Goal: Navigation & Orientation: Find specific page/section

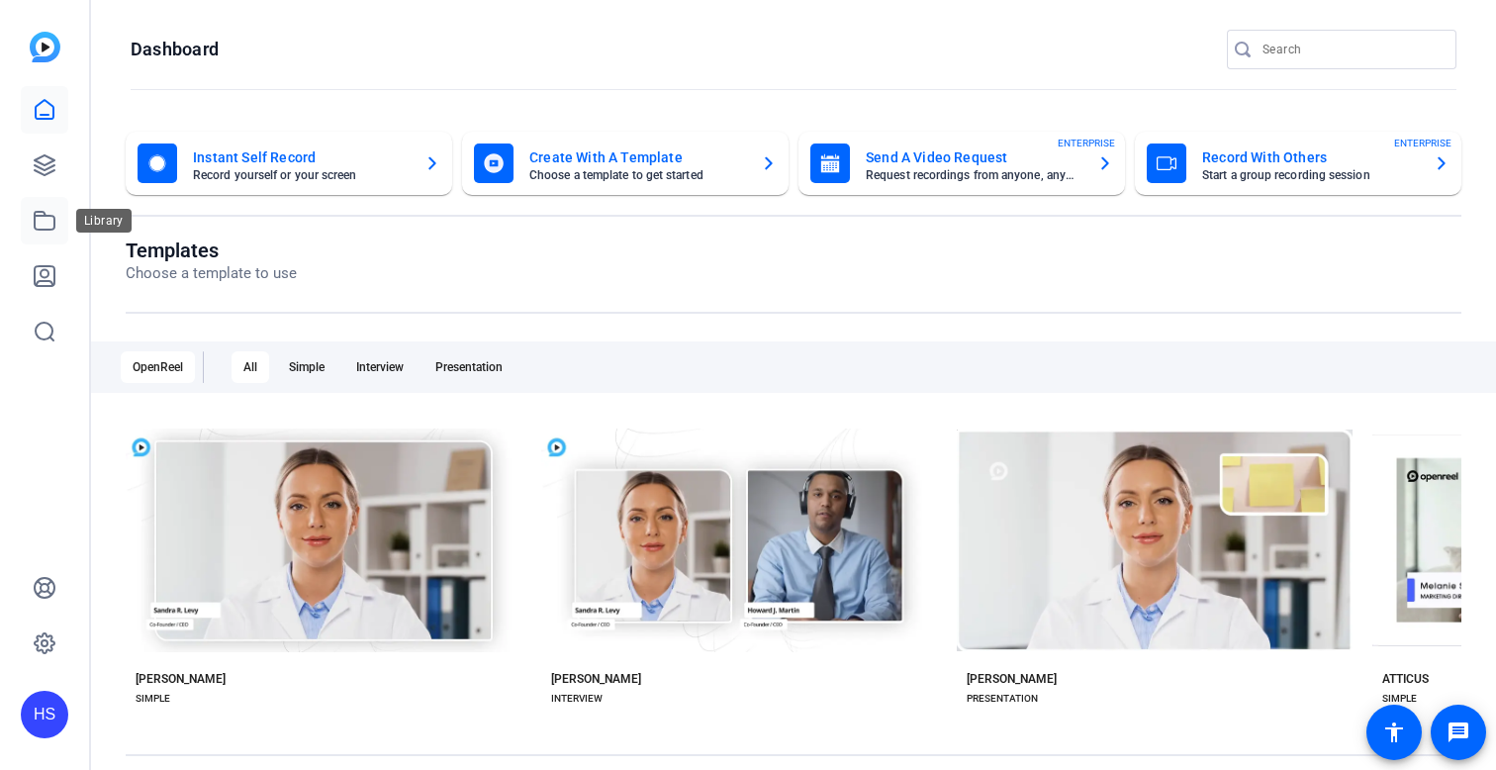
click at [44, 227] on icon at bounding box center [45, 221] width 24 height 24
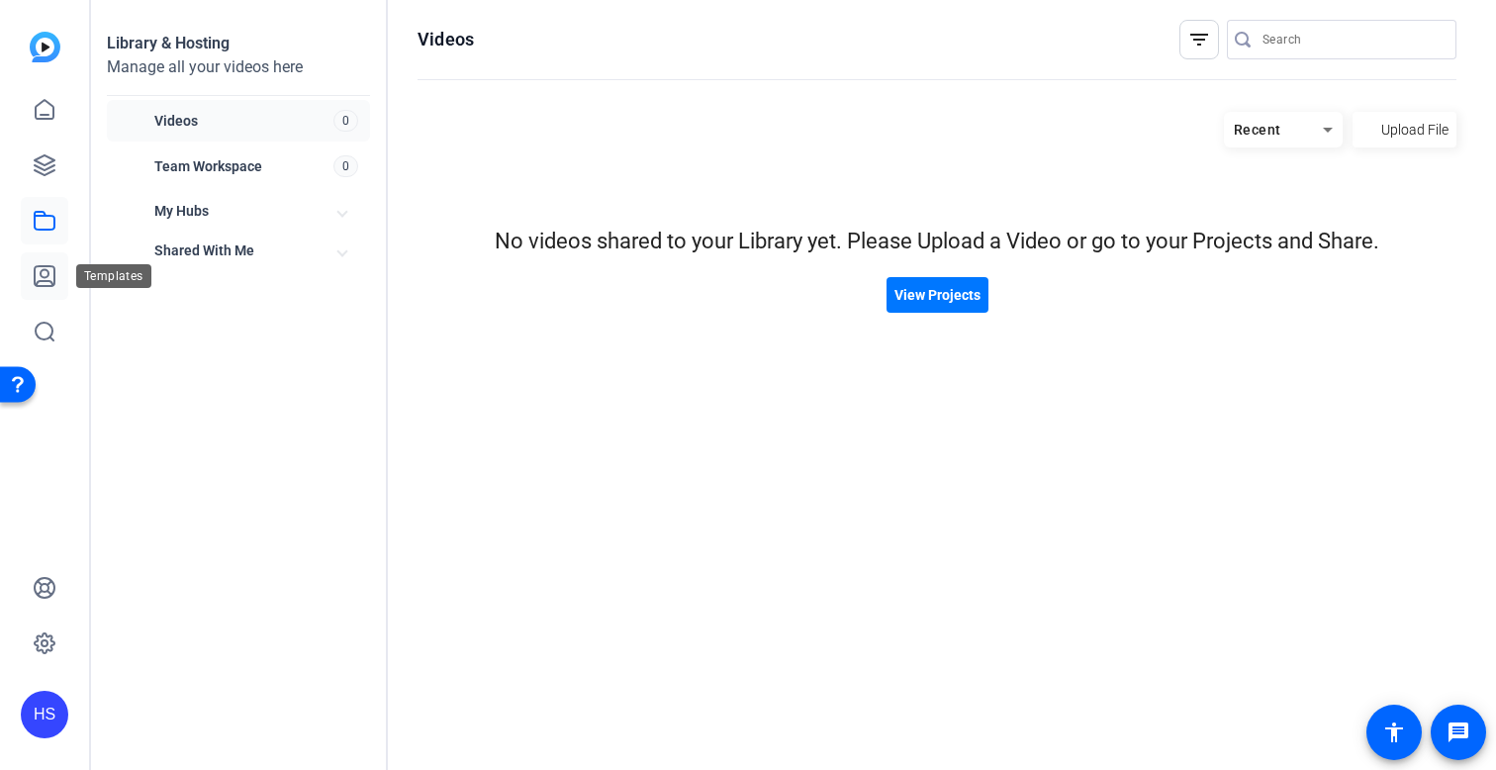
click at [42, 290] on link at bounding box center [44, 275] width 47 height 47
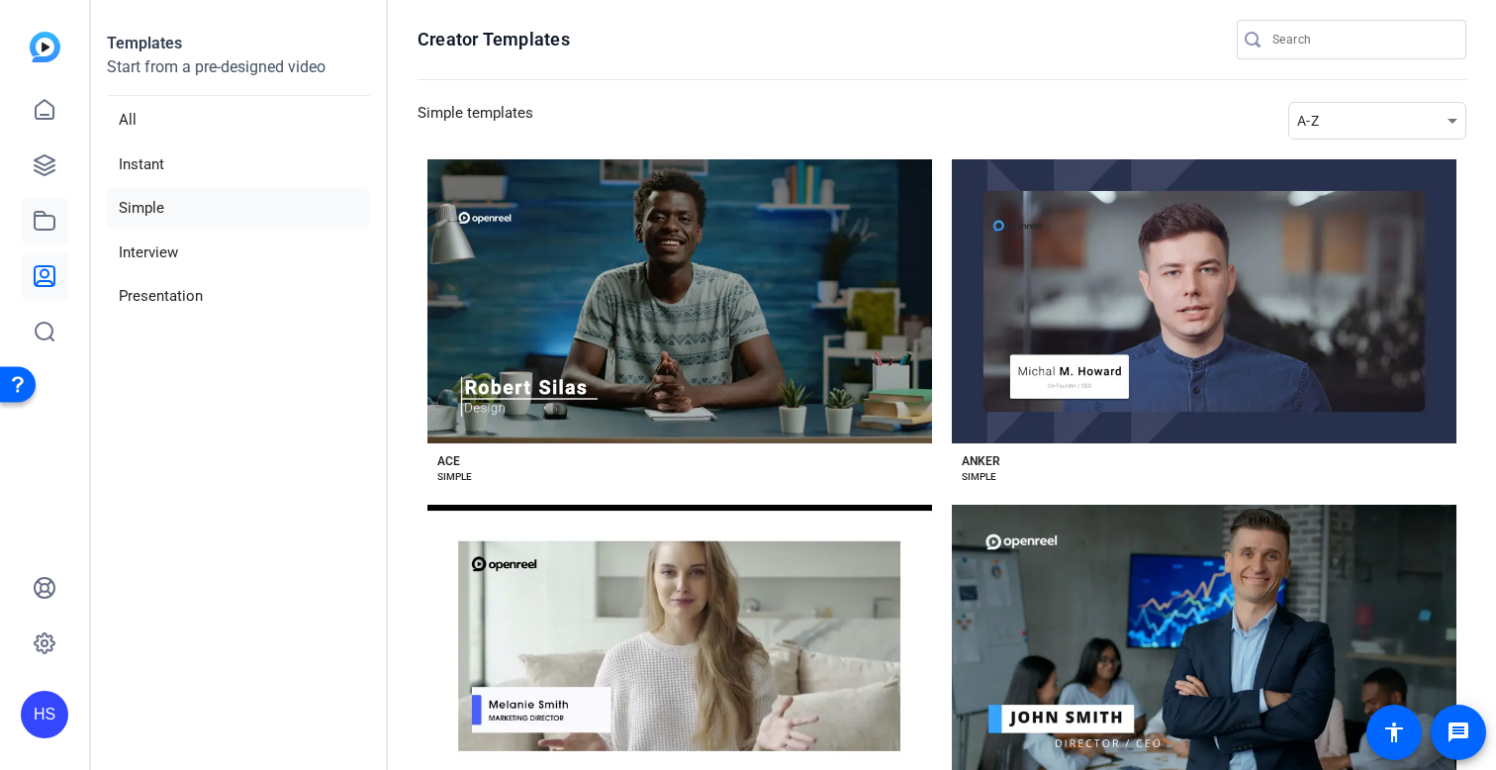
click at [46, 233] on link at bounding box center [44, 220] width 47 height 47
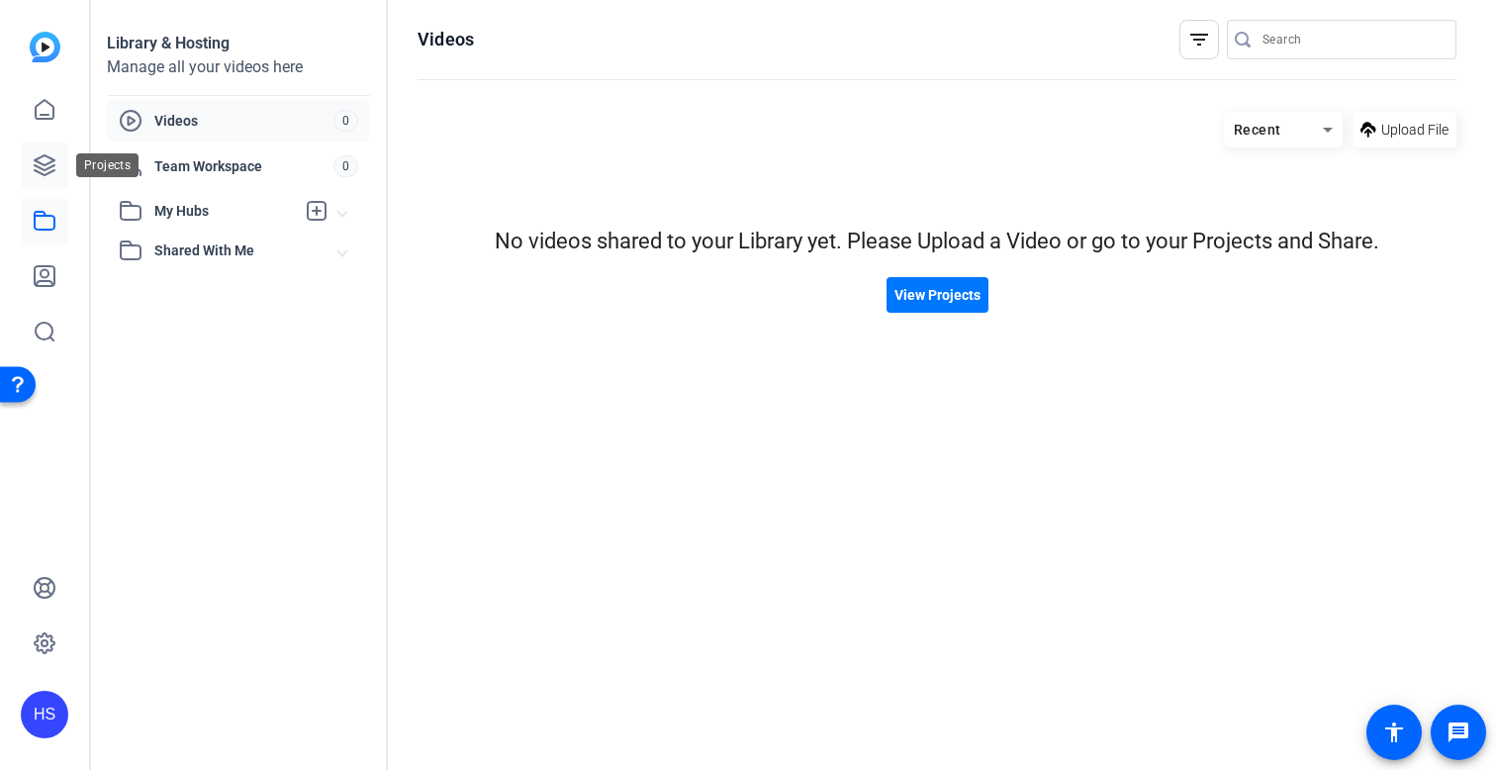
click at [64, 175] on link at bounding box center [44, 164] width 47 height 47
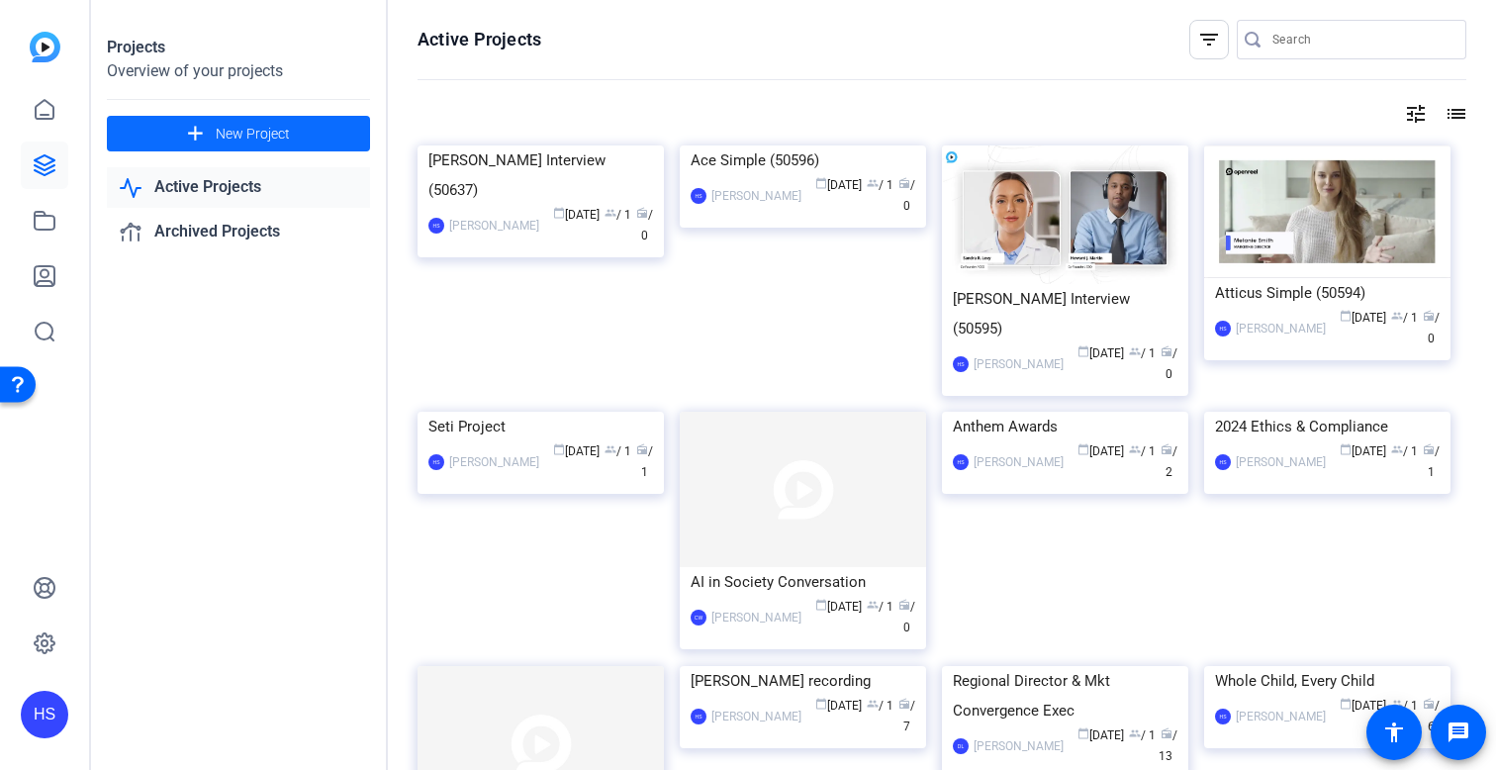
click at [186, 125] on mat-icon "add" at bounding box center [195, 134] width 25 height 25
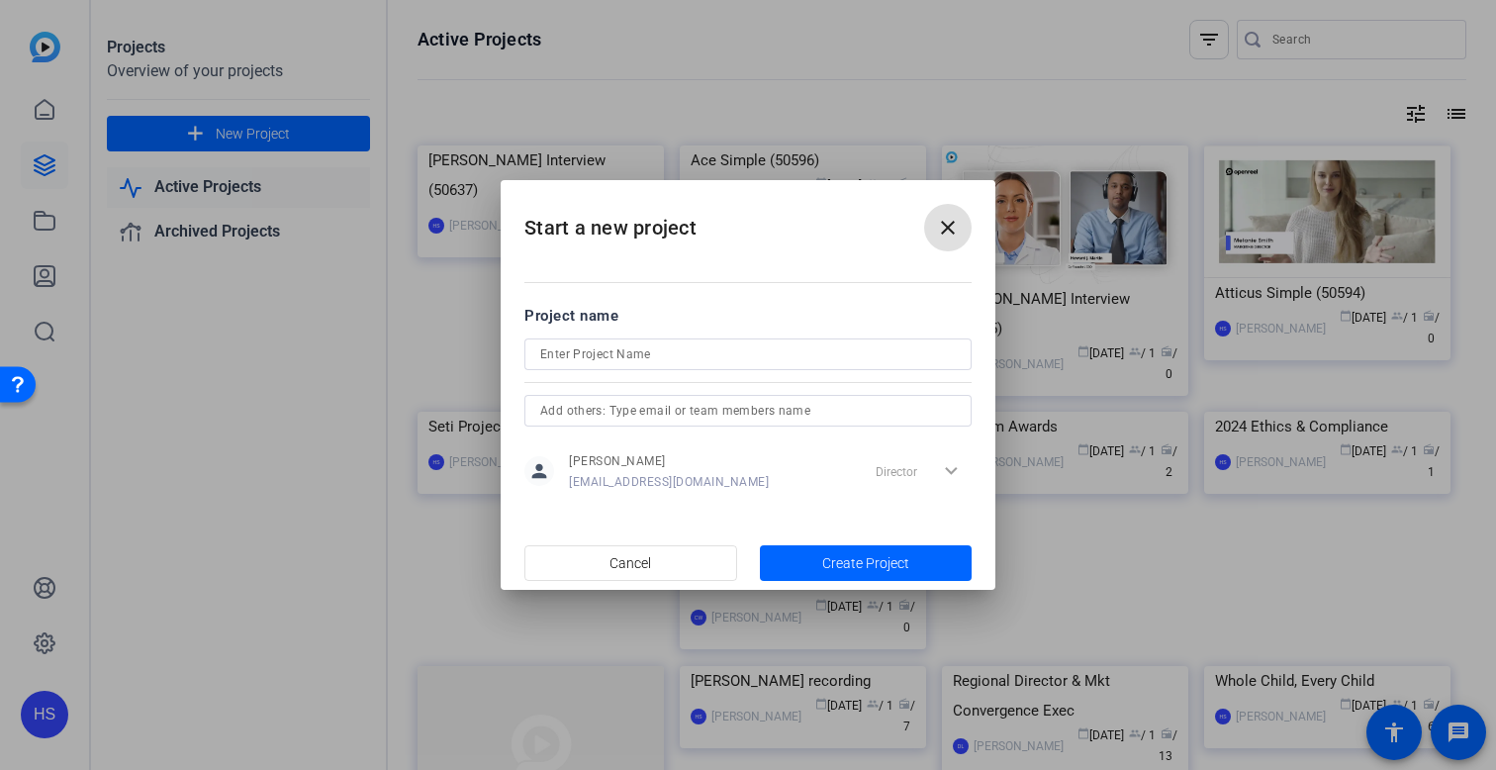
click at [945, 220] on mat-icon "close" at bounding box center [948, 228] width 24 height 24
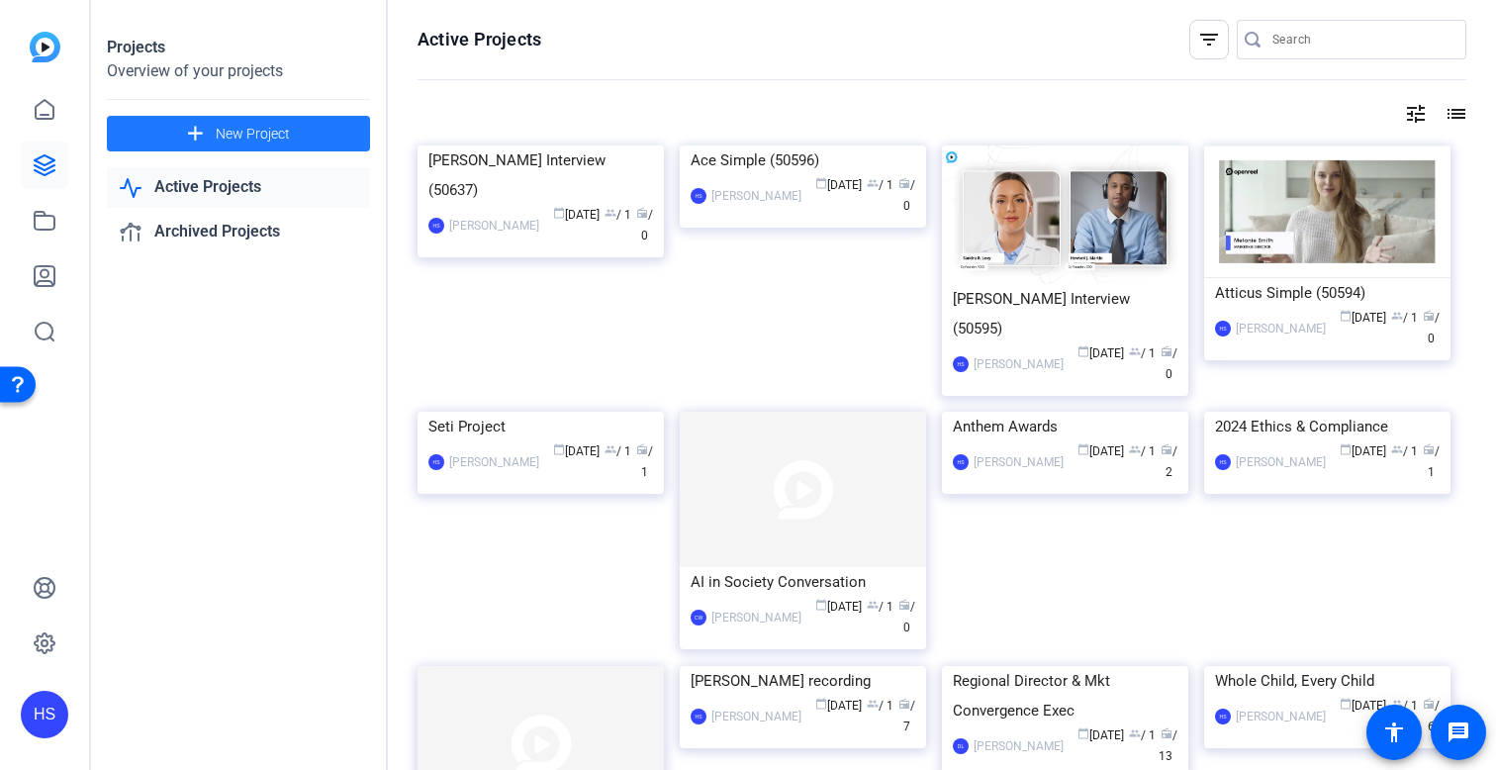
click at [45, 136] on div at bounding box center [44, 220] width 47 height 269
click at [45, 127] on link at bounding box center [44, 109] width 47 height 47
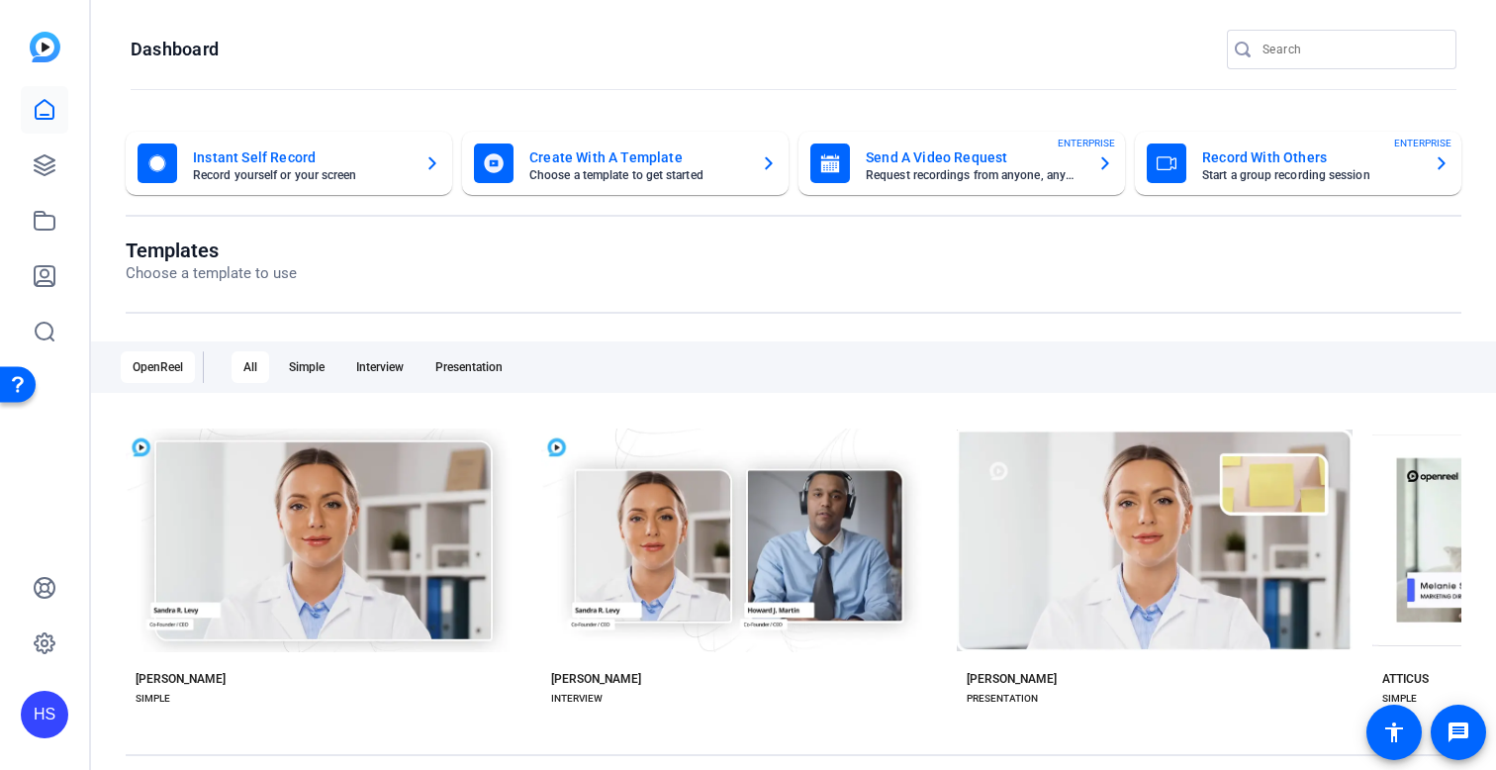
click at [749, 175] on div "Create With A Template Choose a template to get started" at bounding box center [625, 163] width 303 height 40
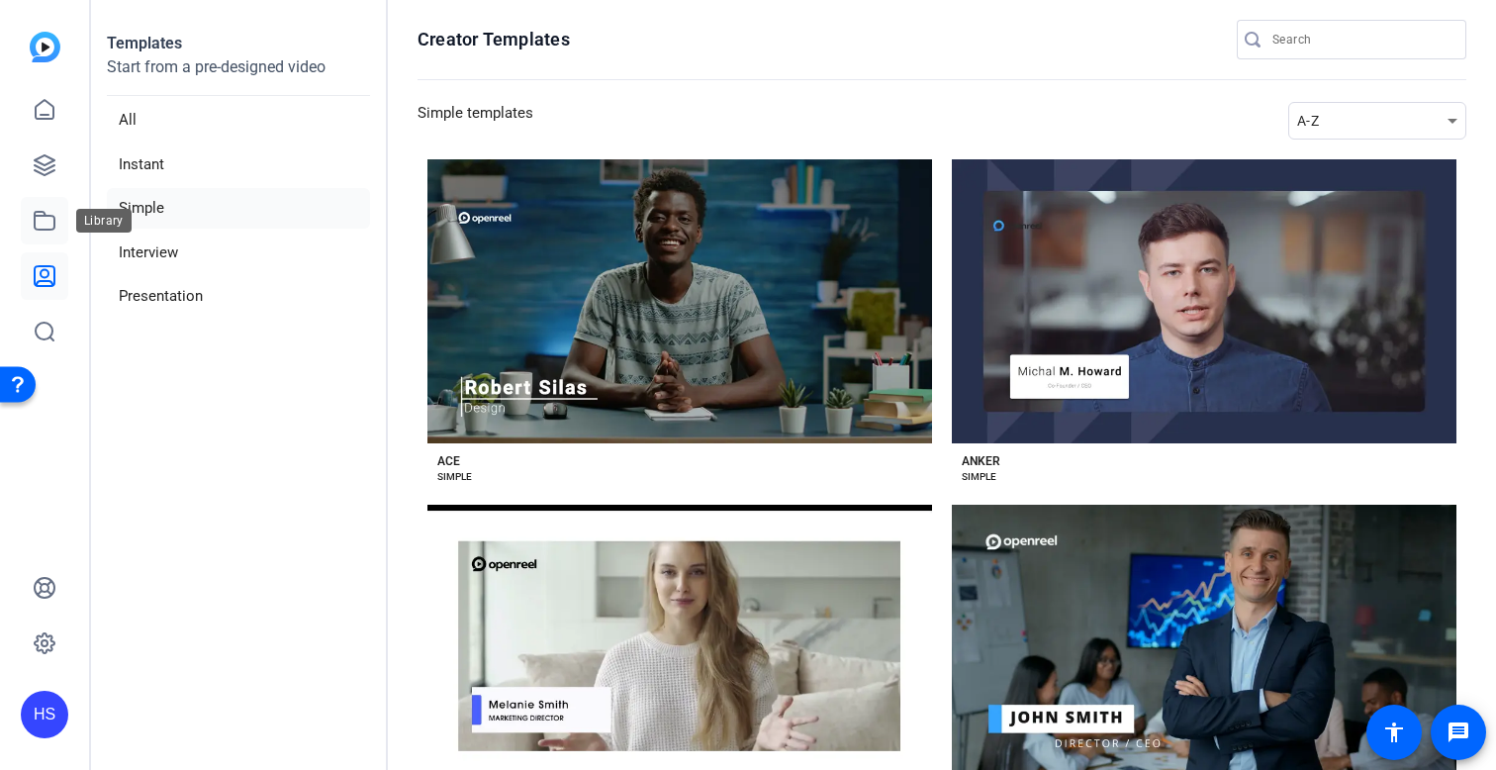
click at [25, 221] on link at bounding box center [44, 220] width 47 height 47
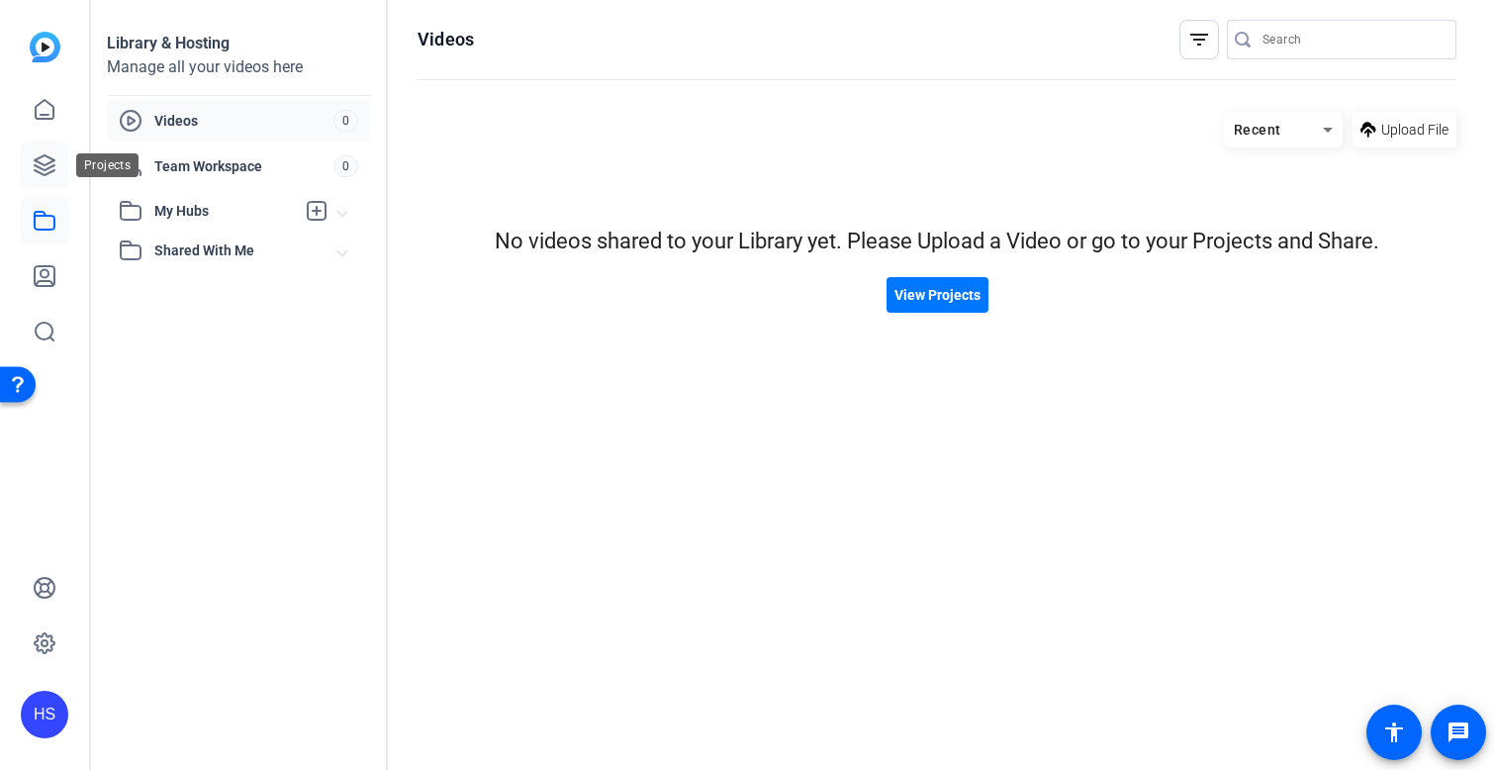
click at [48, 183] on link at bounding box center [44, 164] width 47 height 47
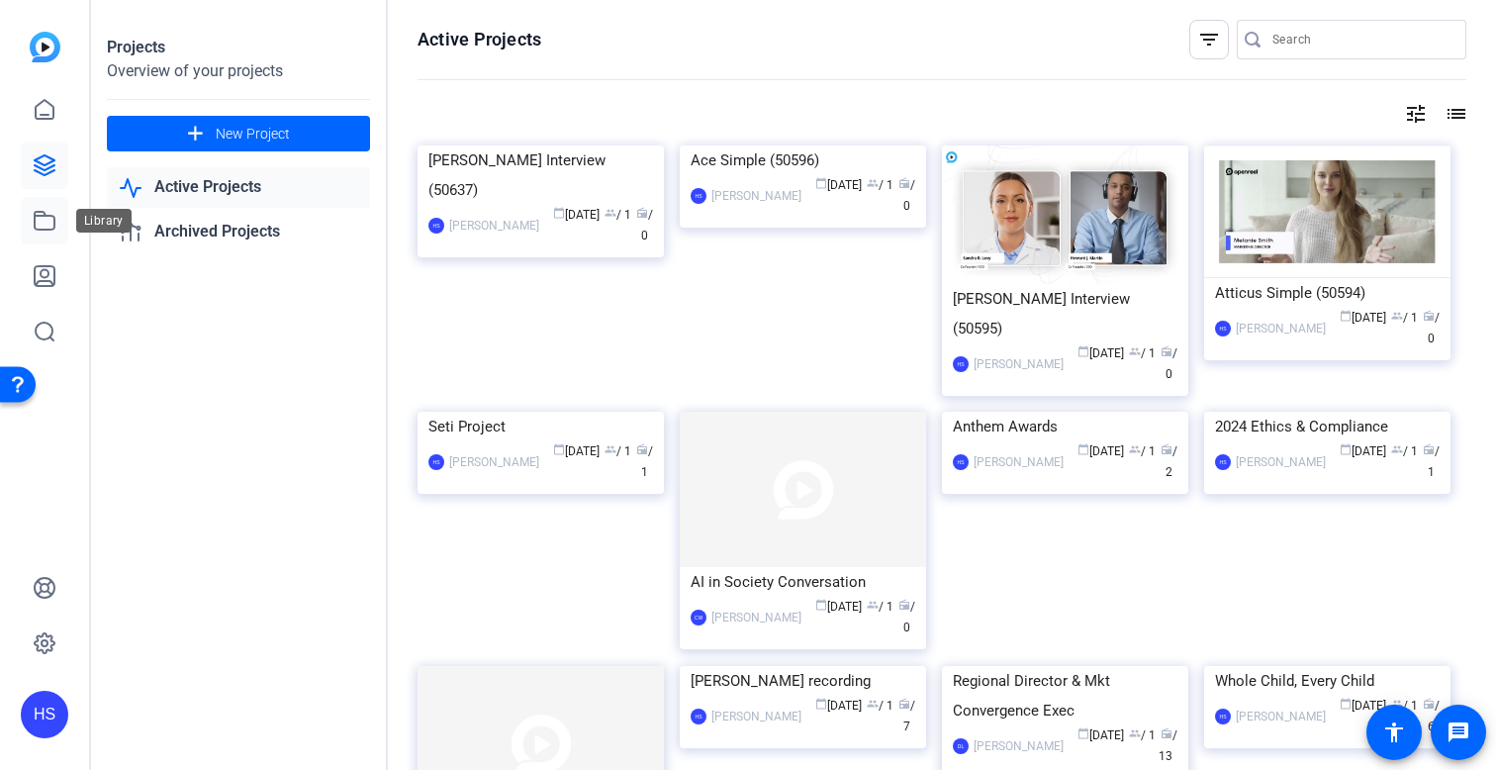
click at [44, 237] on link at bounding box center [44, 220] width 47 height 47
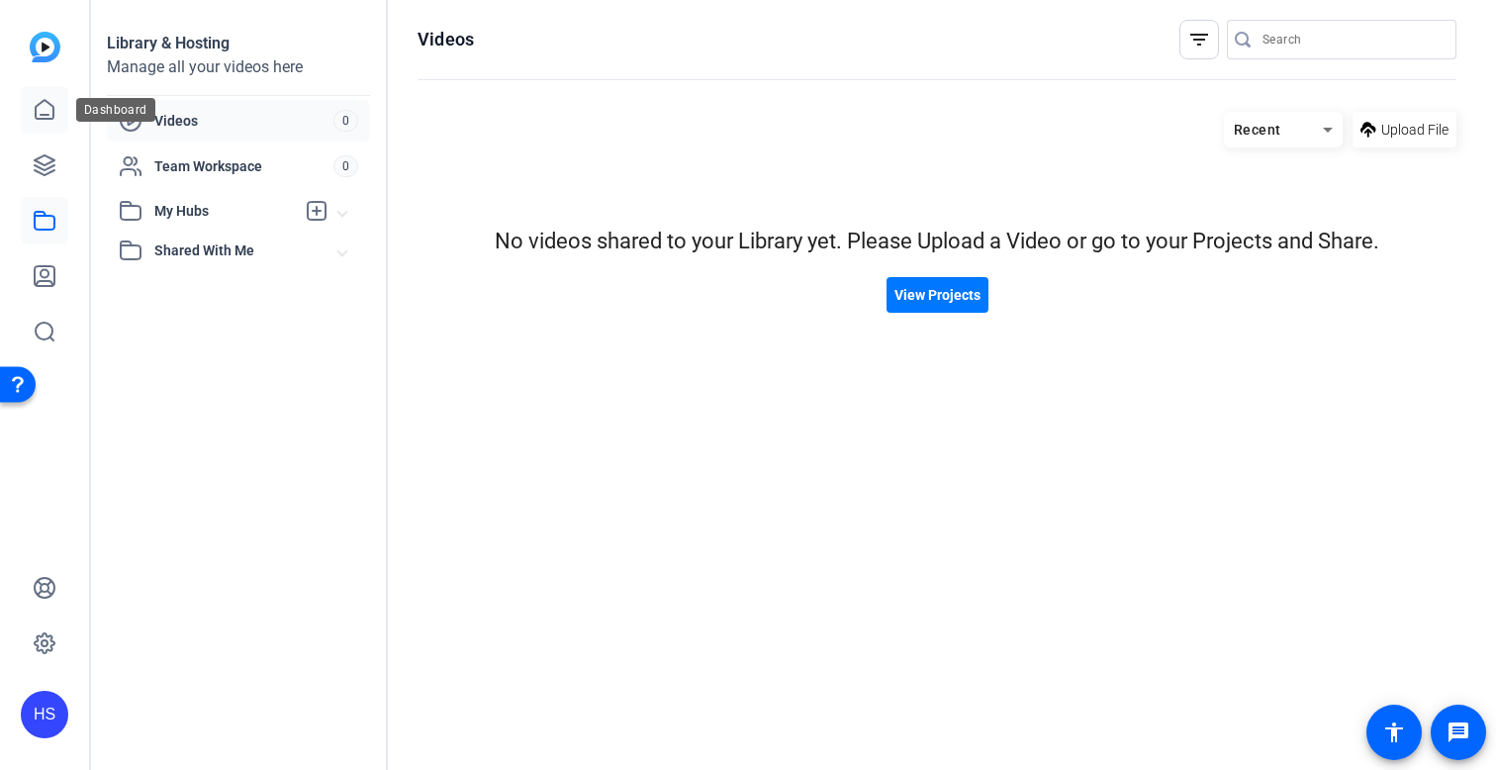
click at [40, 122] on link at bounding box center [44, 109] width 47 height 47
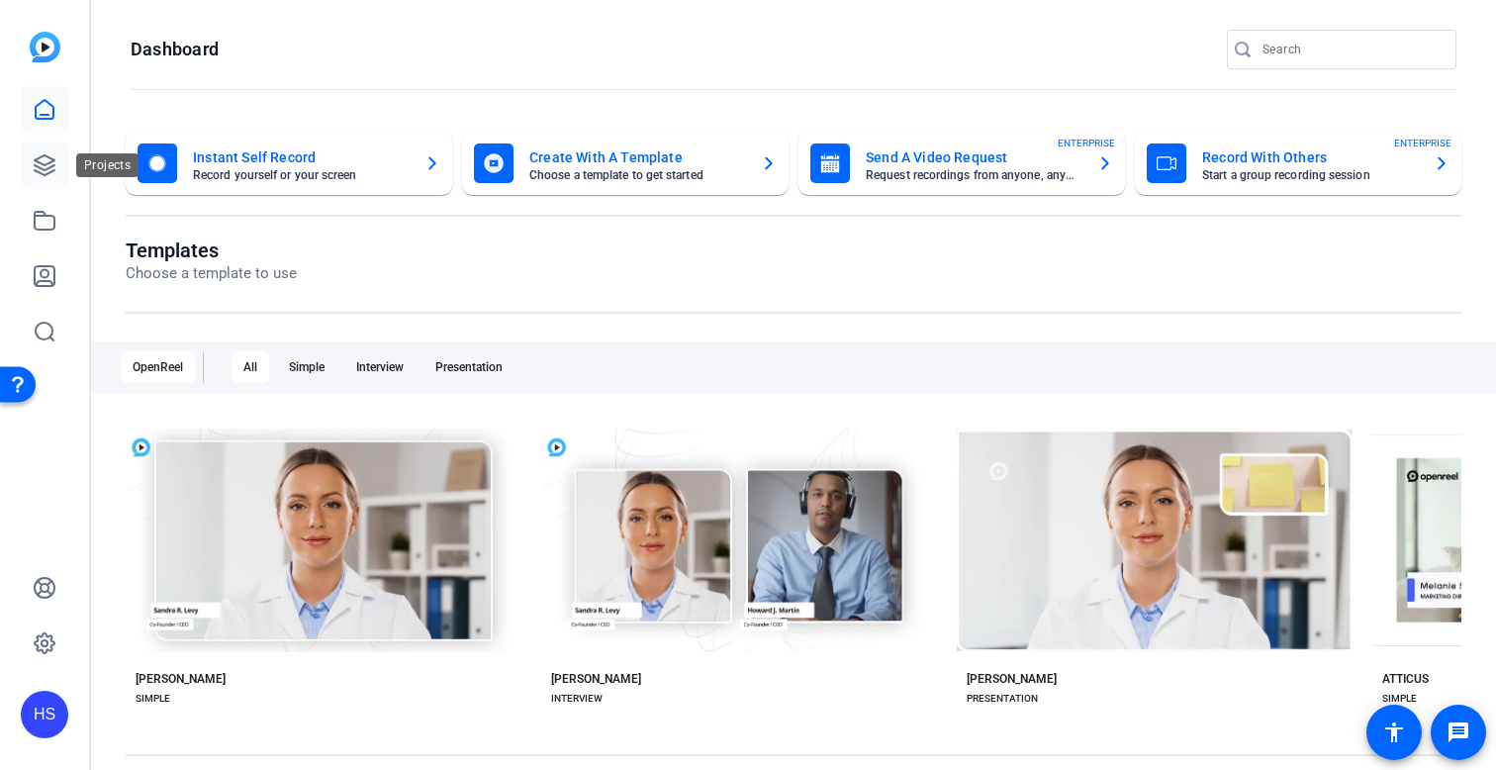
click at [41, 172] on icon at bounding box center [45, 165] width 20 height 20
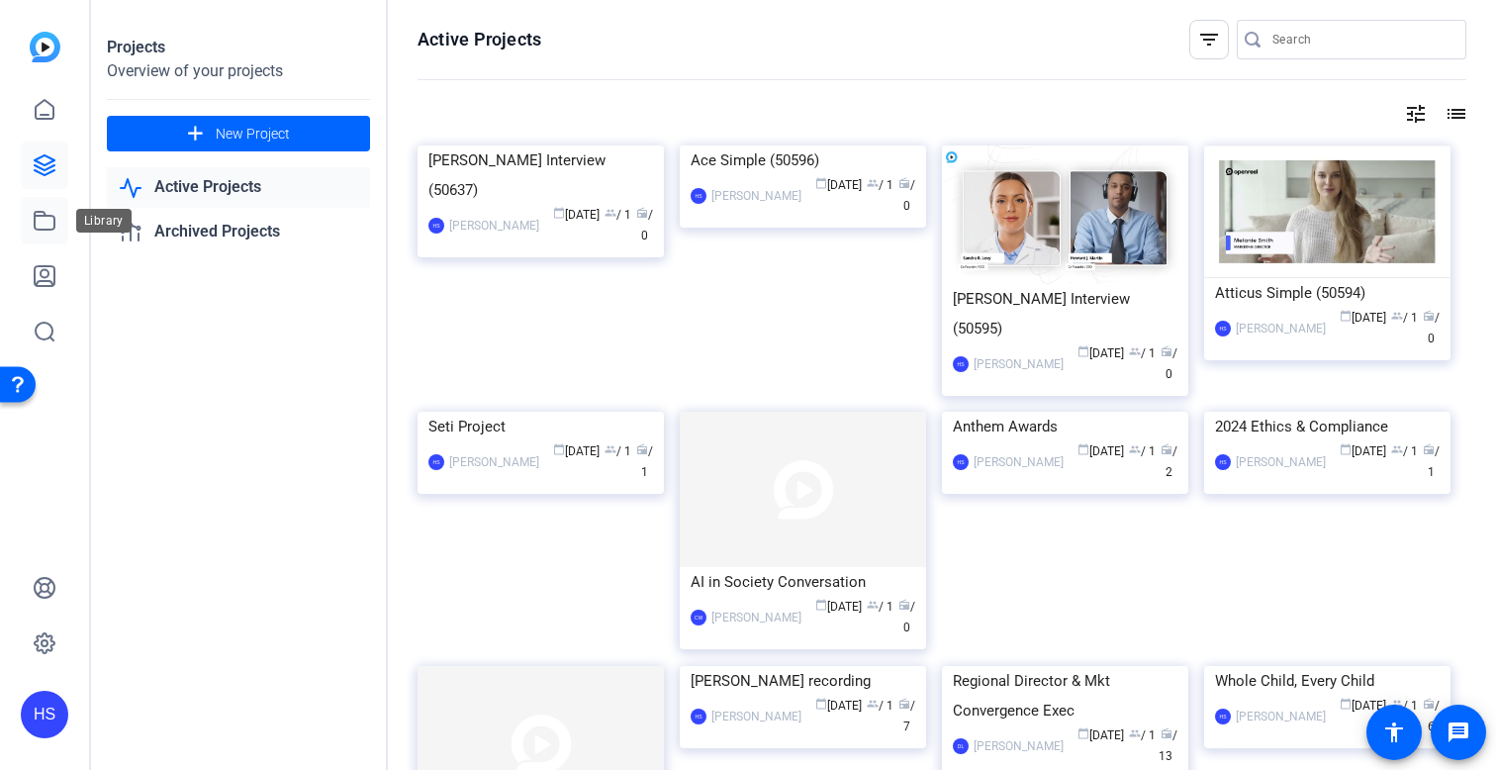
click at [36, 213] on icon at bounding box center [45, 221] width 20 height 18
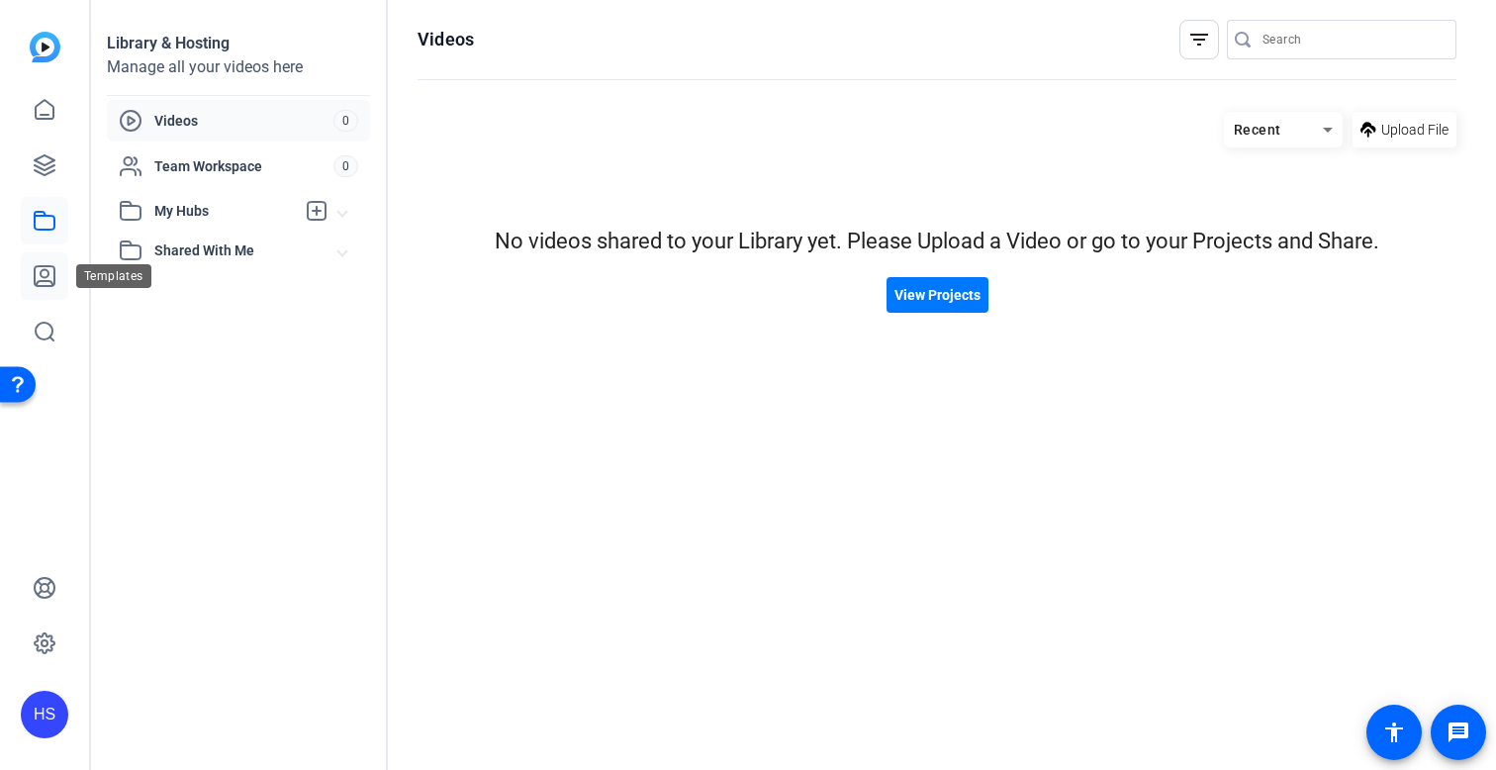
click at [32, 260] on link at bounding box center [44, 275] width 47 height 47
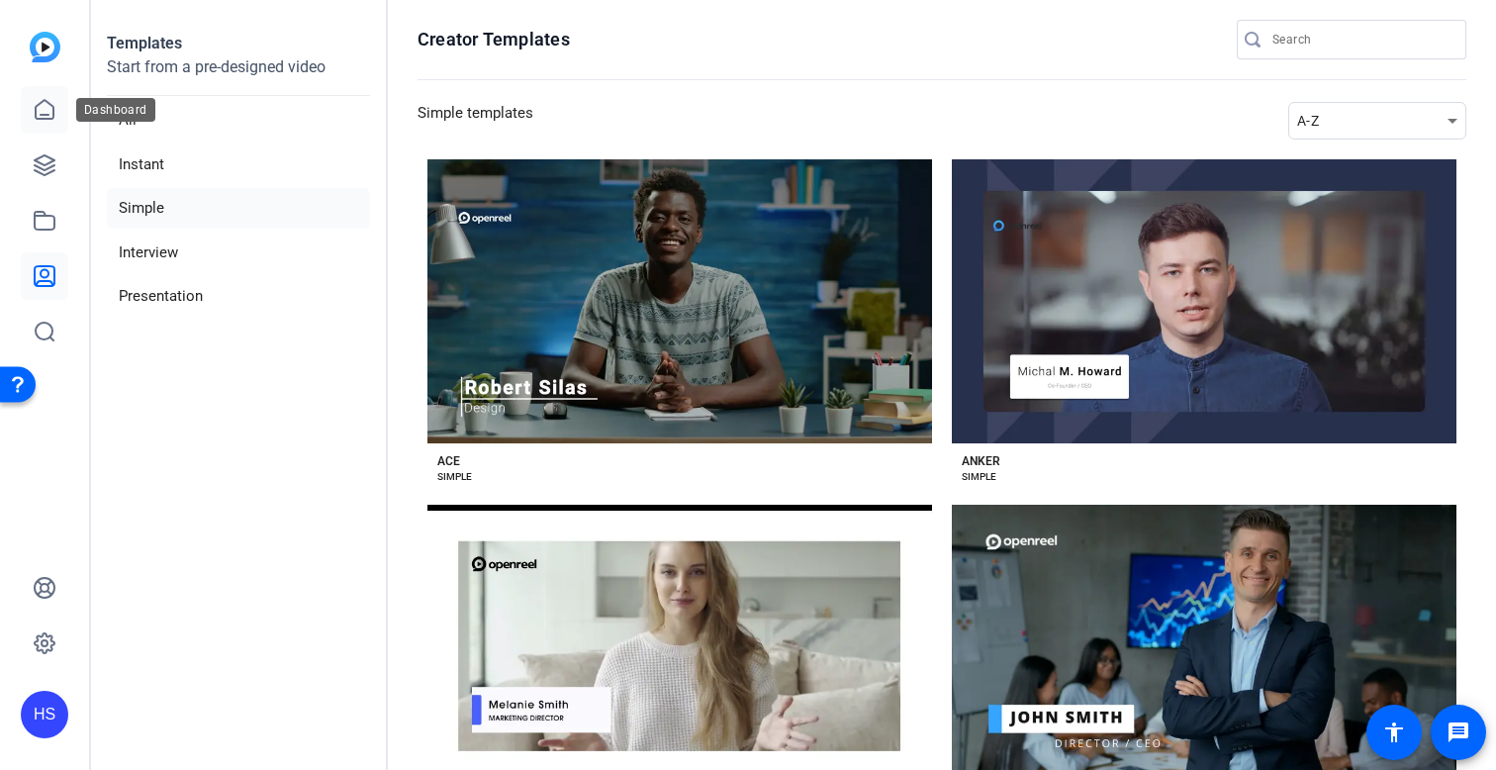
click at [44, 109] on icon at bounding box center [45, 110] width 24 height 24
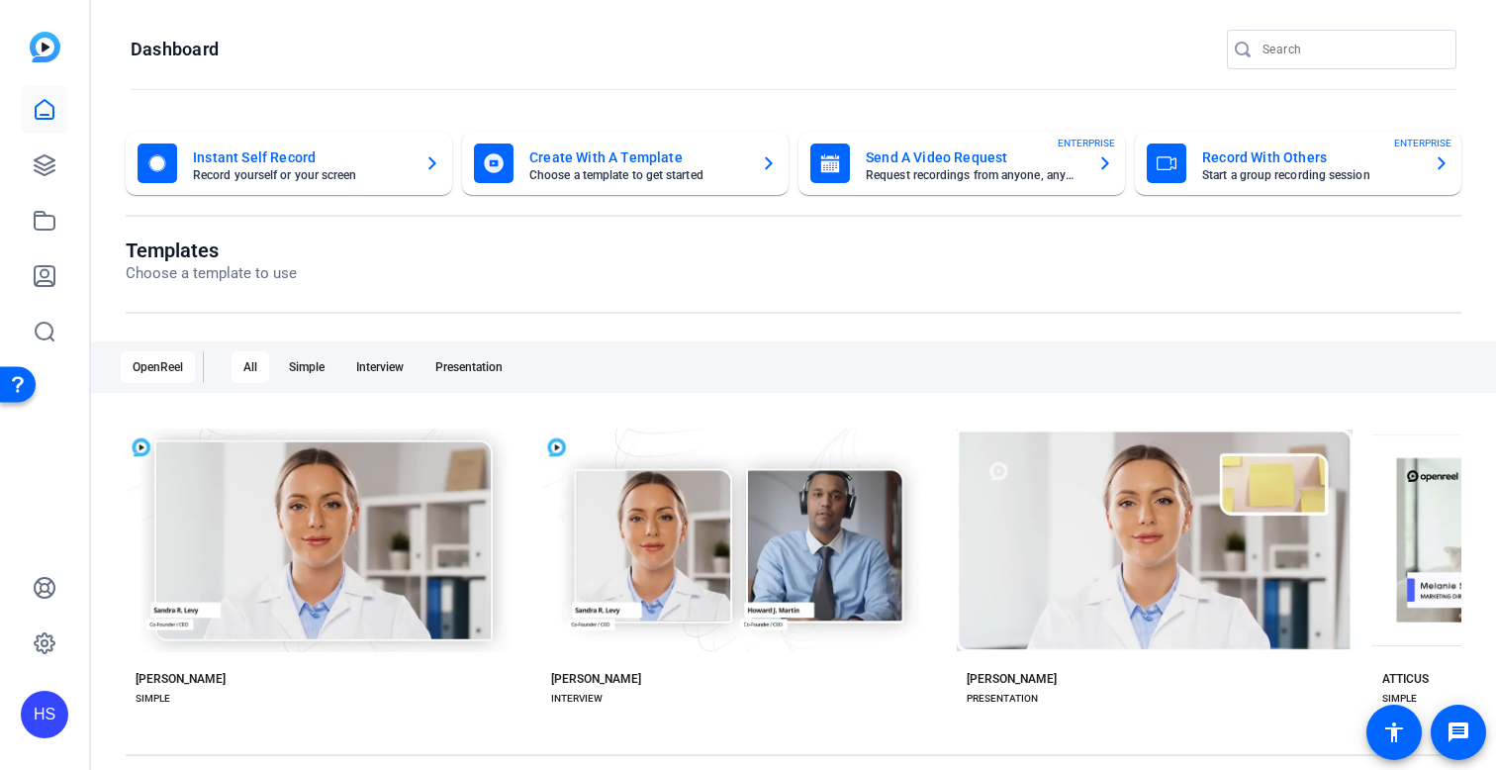
click at [1046, 181] on div "Send A Video Request Request recordings from anyone, anywhere ENTERPRISE" at bounding box center [961, 163] width 303 height 40
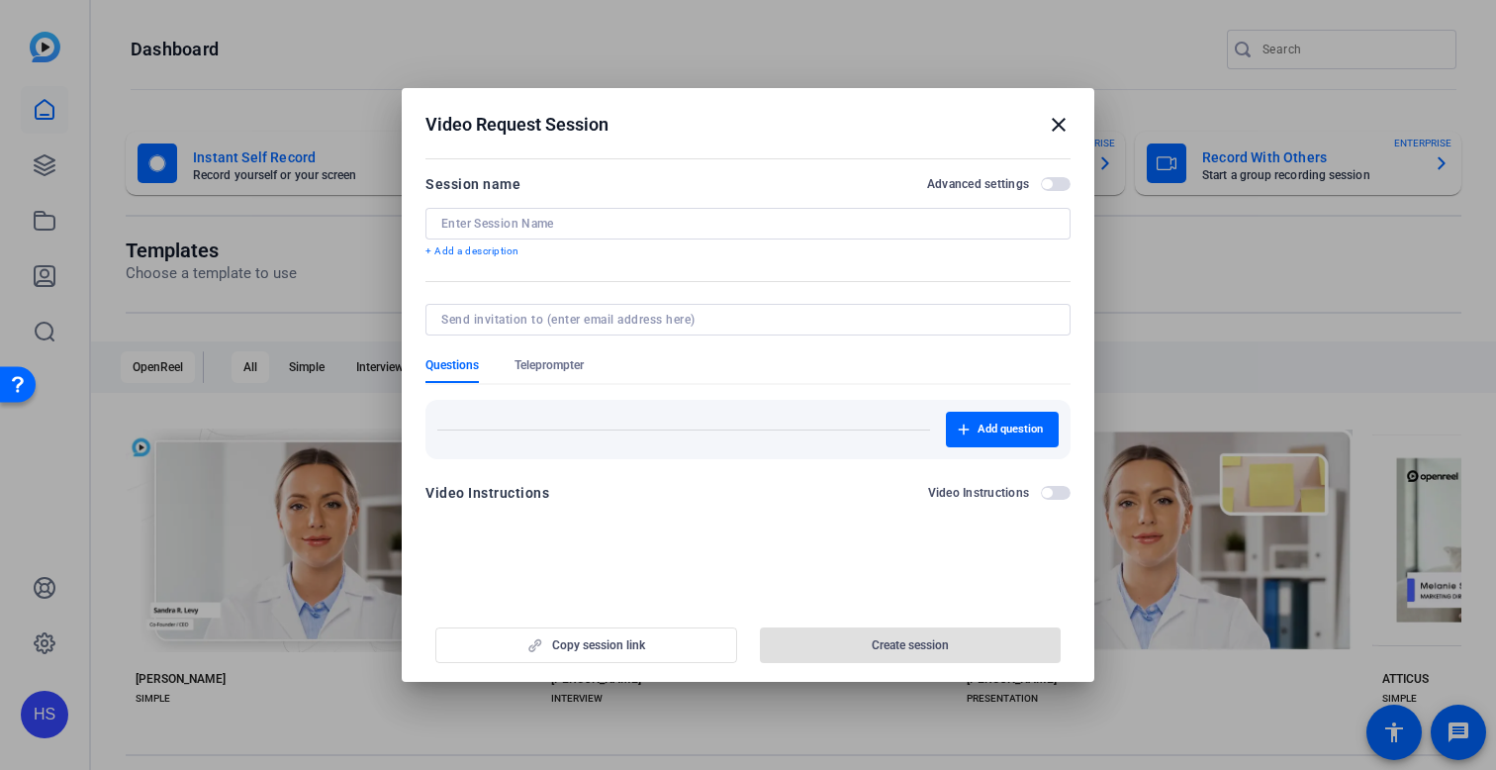
click at [1058, 122] on mat-icon "close" at bounding box center [1059, 125] width 24 height 24
